Goal: Navigation & Orientation: Find specific page/section

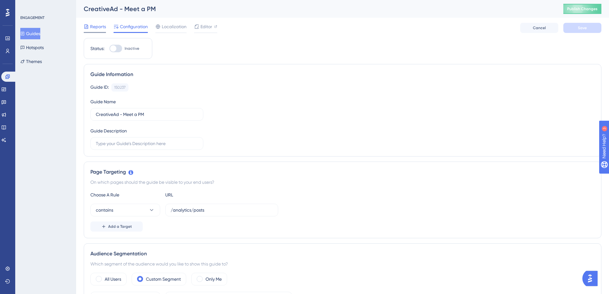
click at [94, 29] on span "Reports" at bounding box center [98, 27] width 16 height 8
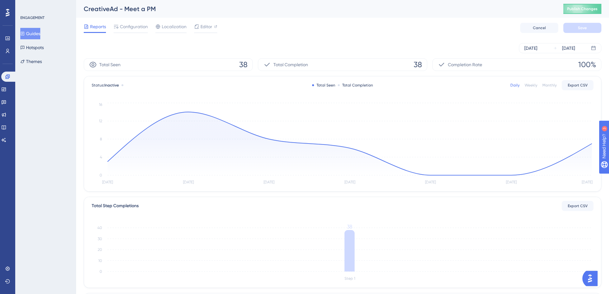
scroll to position [107, 0]
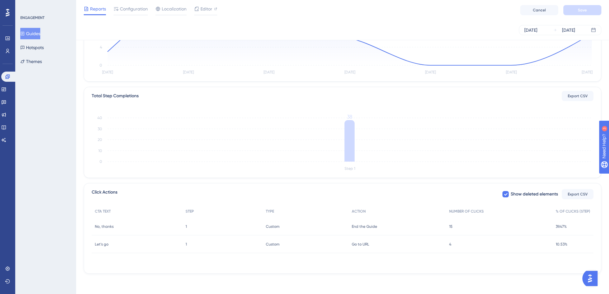
click at [105, 243] on span "Let's go" at bounding box center [102, 244] width 14 height 5
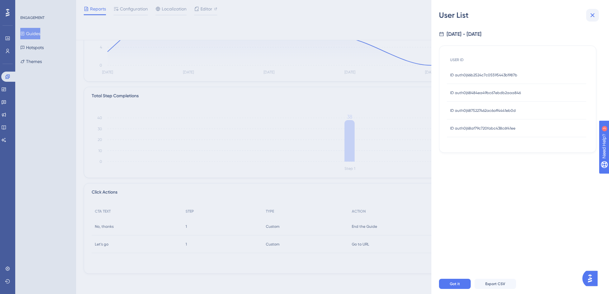
click at [595, 13] on icon at bounding box center [592, 15] width 8 height 8
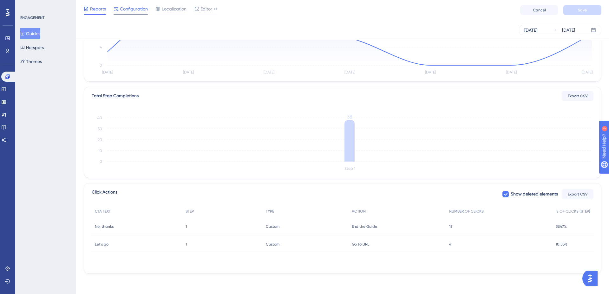
click at [123, 13] on div "Configuration" at bounding box center [131, 10] width 34 height 10
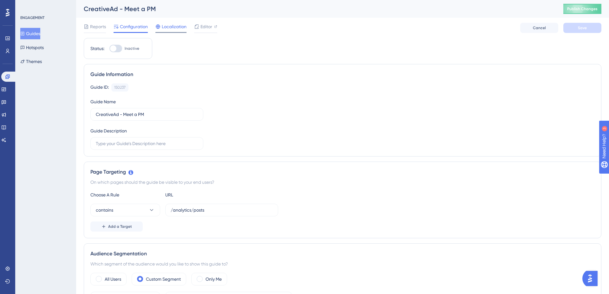
click at [173, 31] on div "Localization" at bounding box center [170, 28] width 31 height 10
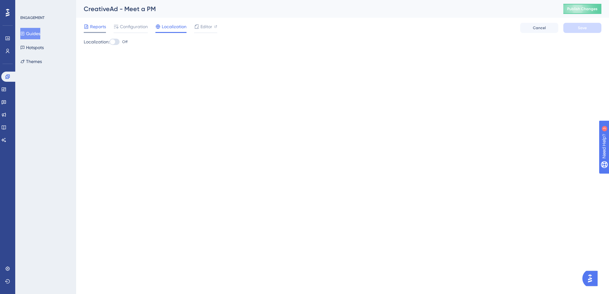
click at [103, 30] on span "Reports" at bounding box center [98, 27] width 16 height 8
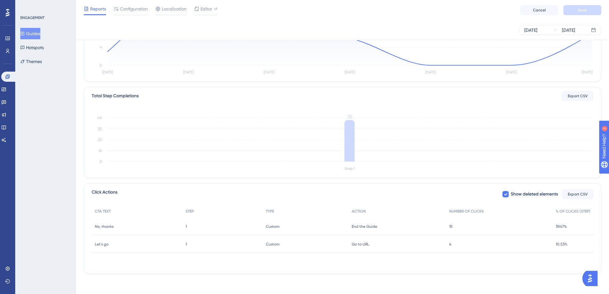
scroll to position [107, 0]
click at [101, 245] on span "Let's go" at bounding box center [102, 244] width 14 height 5
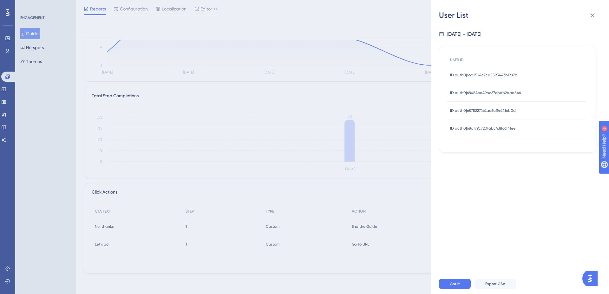
click at [474, 124] on div "ID auth0|68af79c720fabc438c6f41ee ID auth0|68af79c720fabc438c6f41ee" at bounding box center [482, 129] width 65 height 18
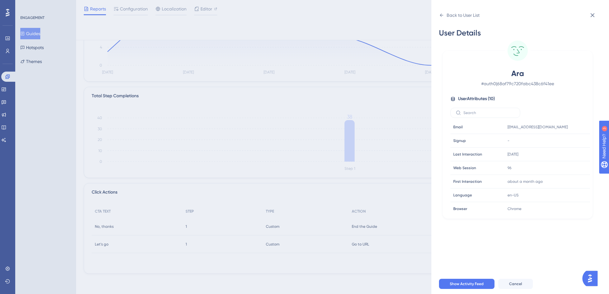
scroll to position [0, 0]
click at [444, 17] on div "Back to User List" at bounding box center [459, 15] width 41 height 10
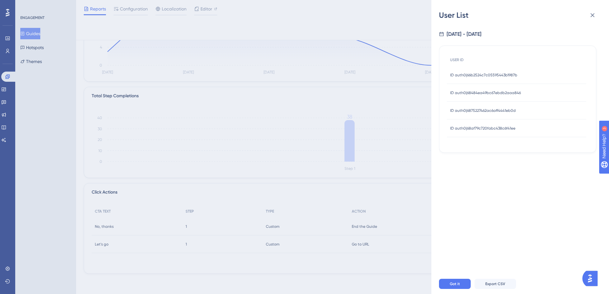
click at [485, 70] on div "ID auth0|66b2524c7c05595443b1987b ID auth0|66b2524c7c05595443b1987b" at bounding box center [483, 75] width 67 height 18
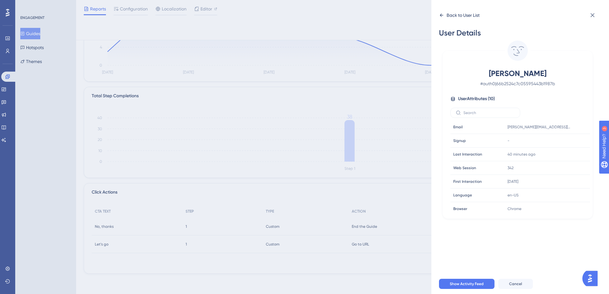
click at [442, 16] on icon at bounding box center [441, 15] width 5 height 5
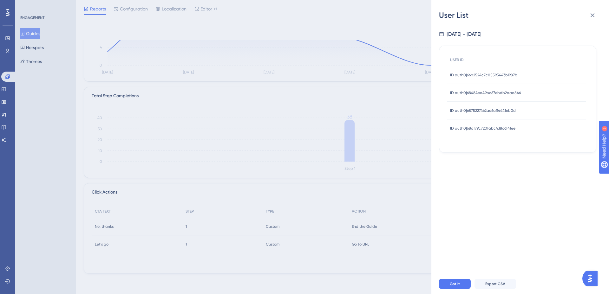
click at [479, 94] on span "ID auth0|68484ea49bc67ebdb2aaa846" at bounding box center [485, 92] width 71 height 5
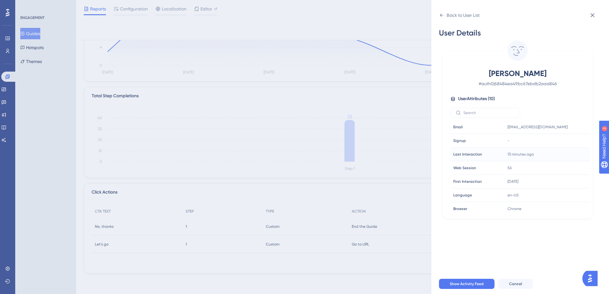
scroll to position [43, 0]
click at [591, 11] on icon at bounding box center [592, 15] width 8 height 8
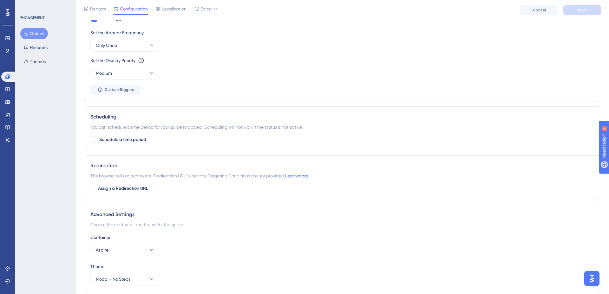
scroll to position [372, 0]
